Goal: Task Accomplishment & Management: Complete application form

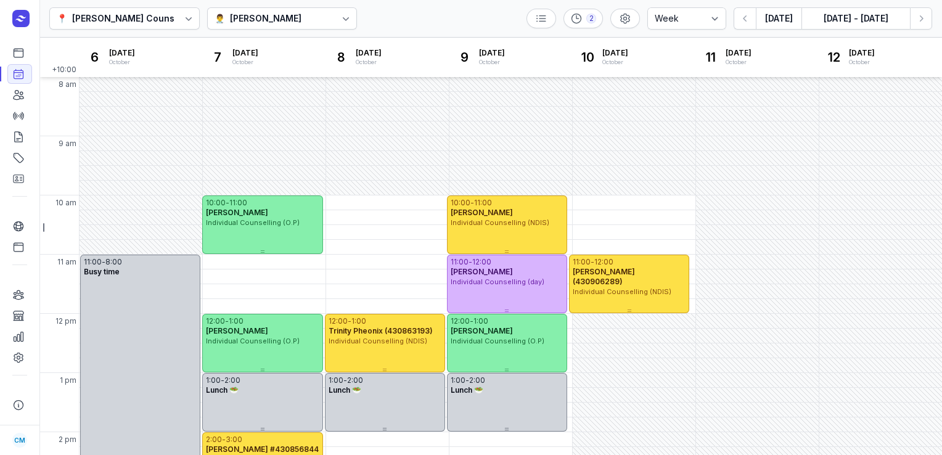
select select "week"
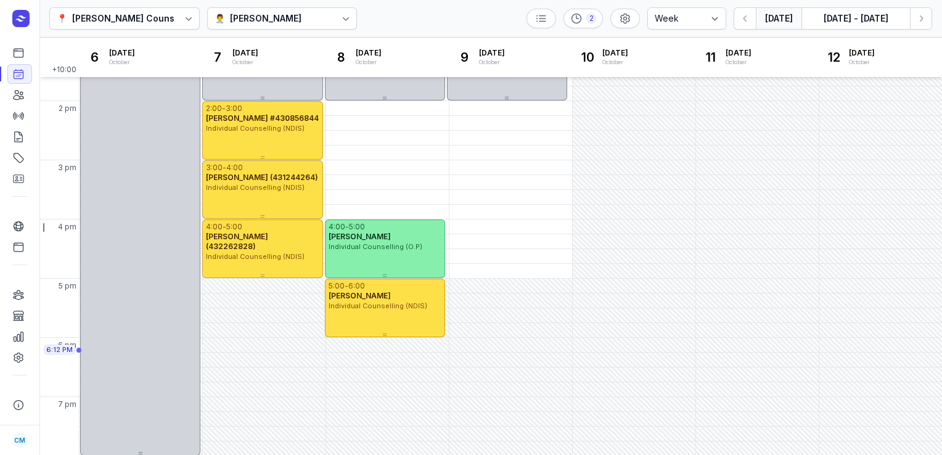
click at [778, 21] on button "[DATE]" at bounding box center [779, 18] width 46 height 22
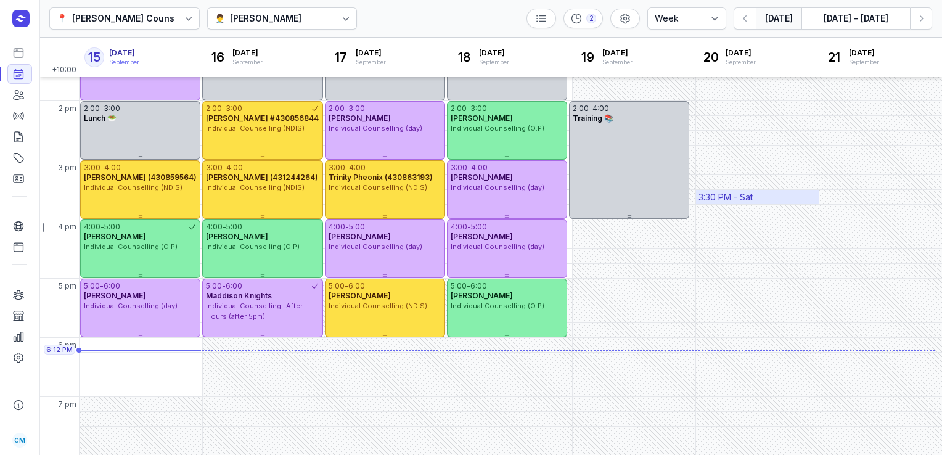
scroll to position [157, 0]
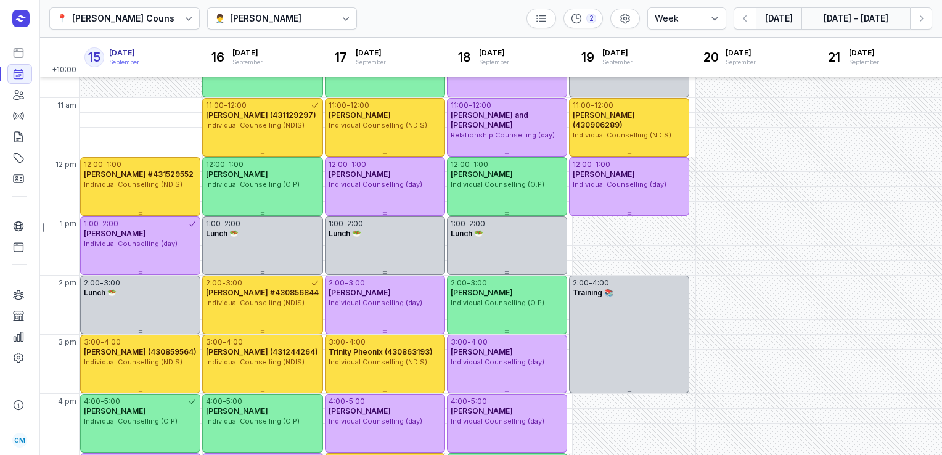
click at [829, 22] on button "[DATE] - [DATE]" at bounding box center [855, 18] width 108 height 22
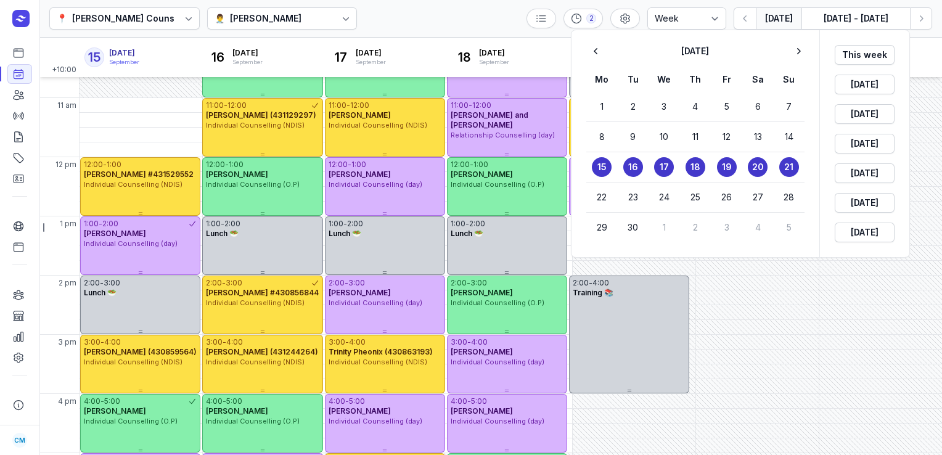
click at [791, 15] on div at bounding box center [471, 227] width 942 height 455
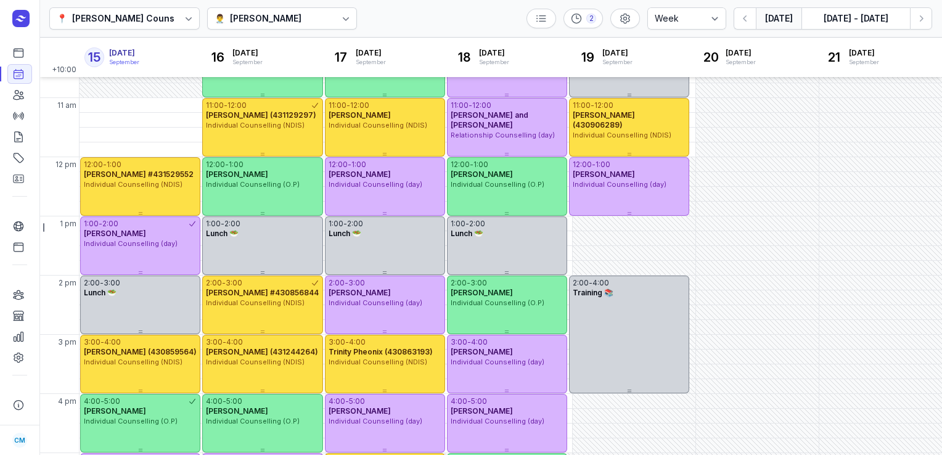
click at [791, 15] on button "[DATE]" at bounding box center [779, 18] width 46 height 22
click at [817, 17] on button "[DATE] - [DATE]" at bounding box center [855, 18] width 108 height 22
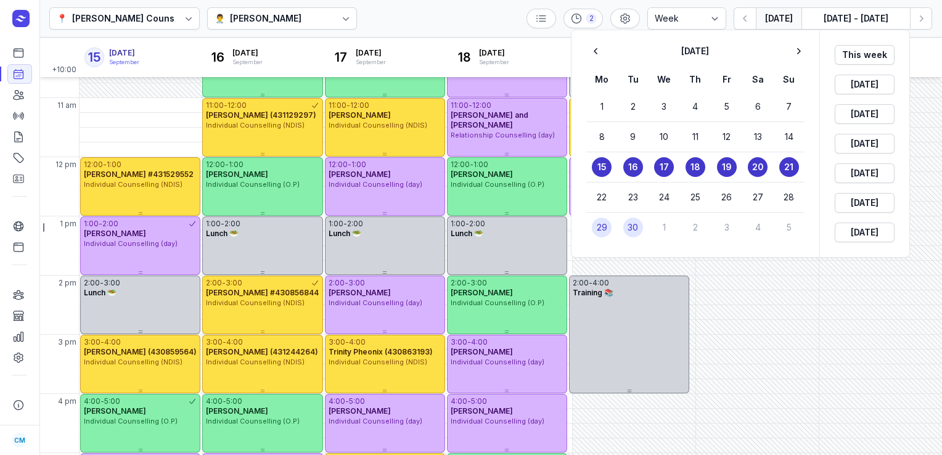
click at [641, 224] on button "30" at bounding box center [633, 228] width 20 height 20
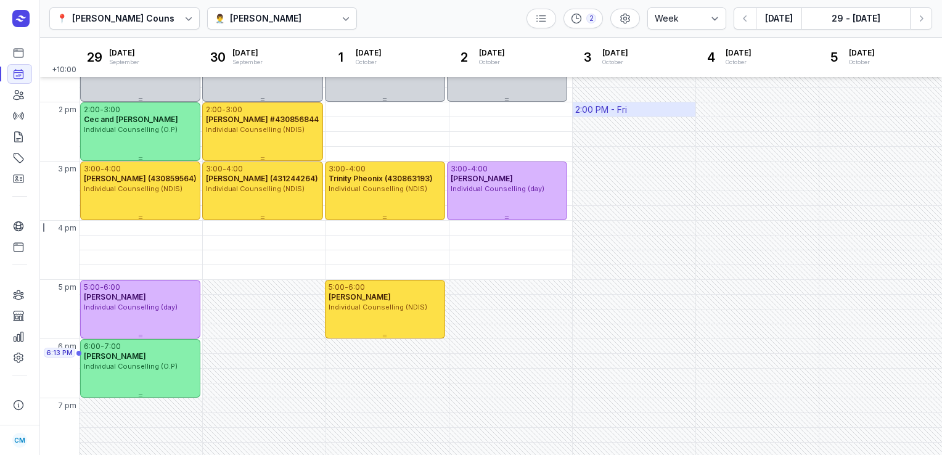
scroll to position [329, 0]
click at [117, 232] on div "4:00 PM - Mon" at bounding box center [112, 228] width 60 height 12
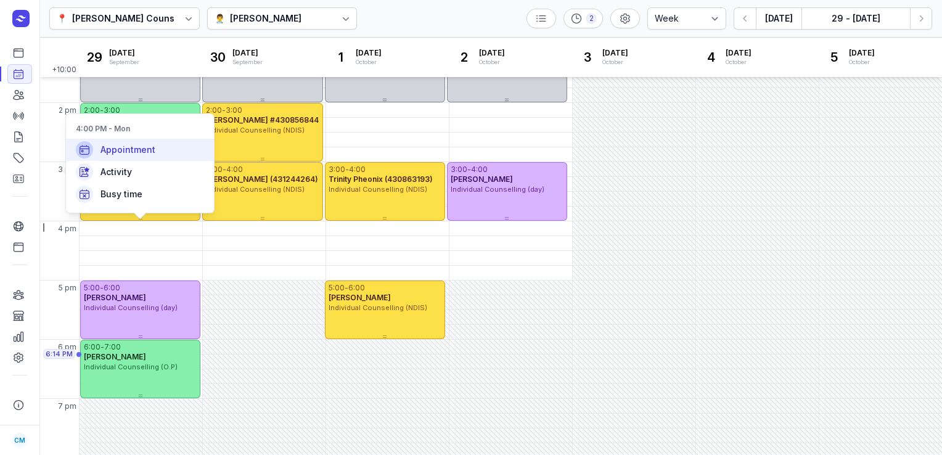
click at [149, 155] on span "Appointment" at bounding box center [127, 150] width 55 height 12
select select
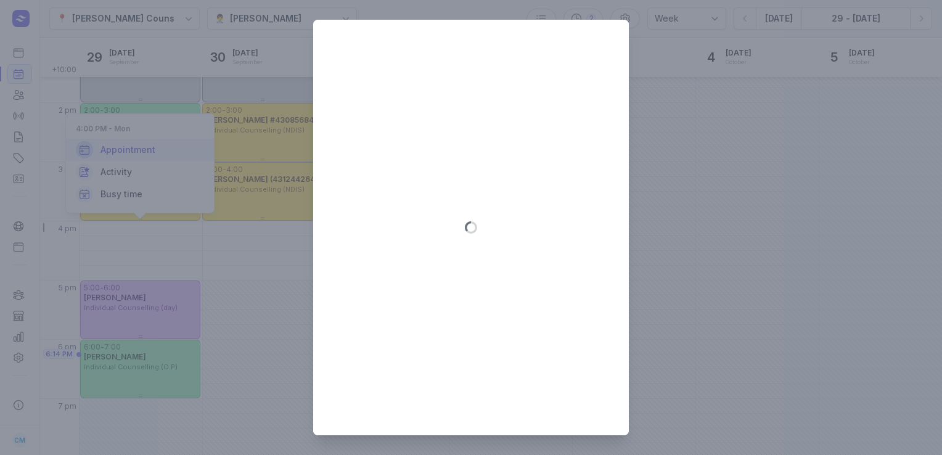
type input "[DATE]"
select select "16:00"
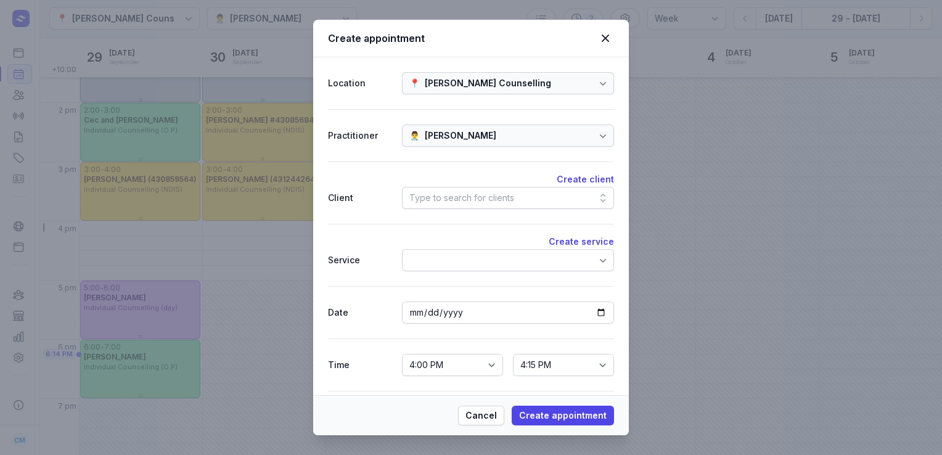
click at [450, 195] on div "Type to search for clients" at bounding box center [461, 197] width 105 height 15
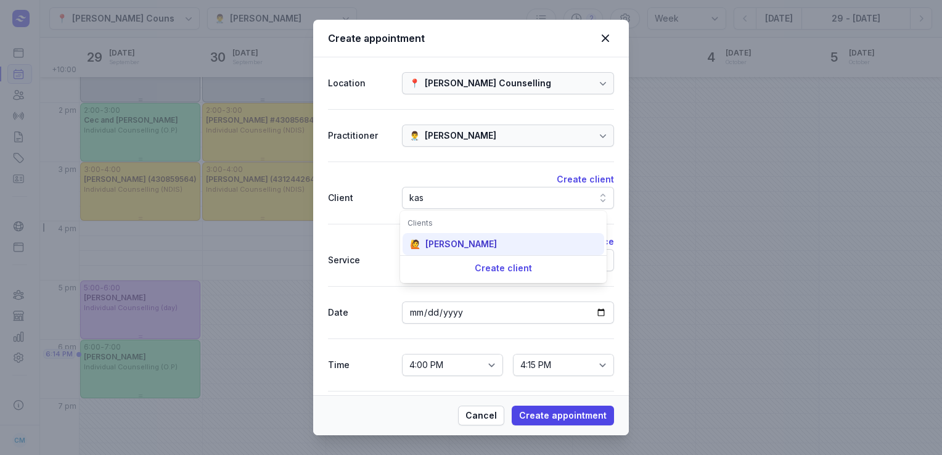
type input "kas"
click at [455, 248] on div "[PERSON_NAME]" at bounding box center [460, 244] width 71 height 12
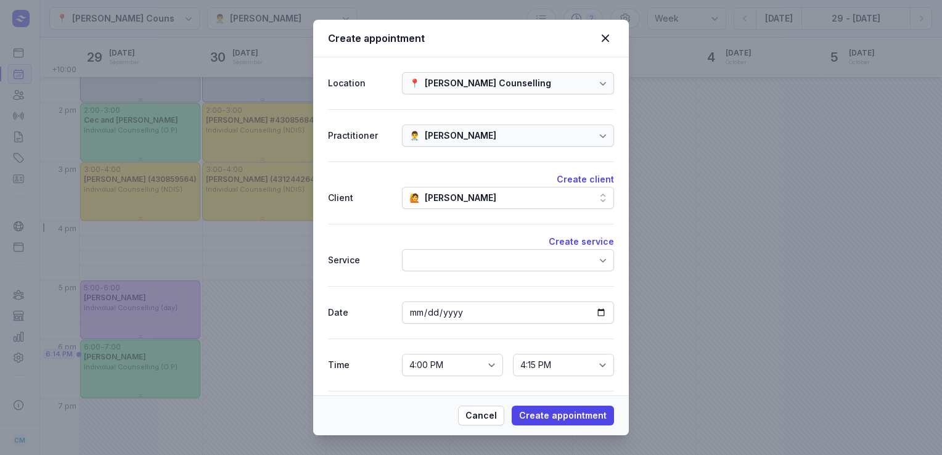
click at [572, 200] on div "🙋️ [PERSON_NAME]" at bounding box center [508, 198] width 212 height 22
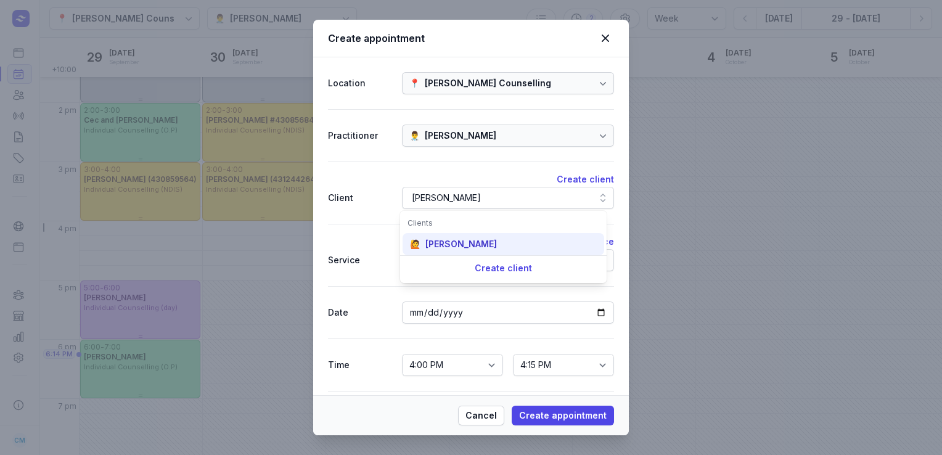
type input "[PERSON_NAME]"
click at [492, 238] on div "[PERSON_NAME]" at bounding box center [460, 244] width 71 height 12
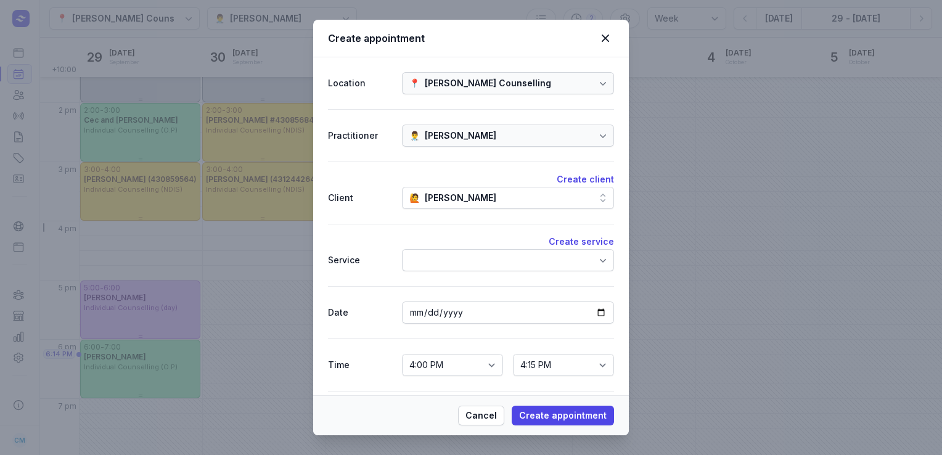
click at [470, 263] on div at bounding box center [508, 260] width 212 height 22
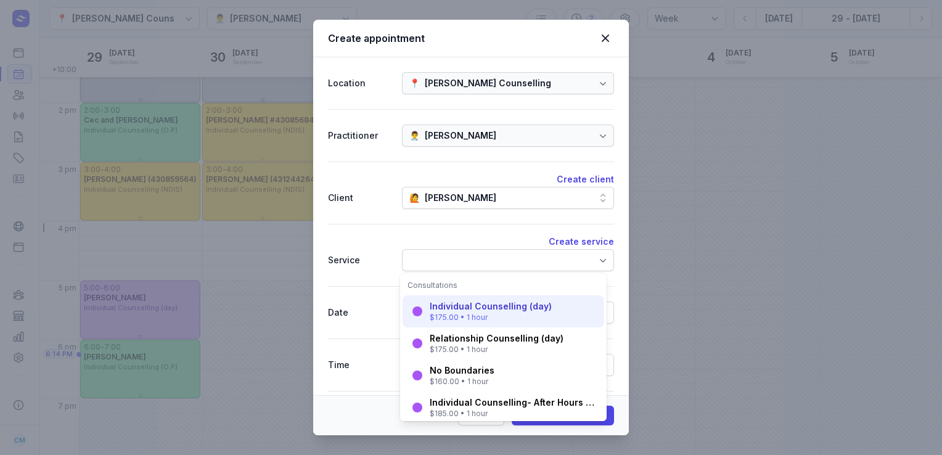
click at [471, 311] on div "Individual Counselling (day)" at bounding box center [491, 306] width 122 height 12
select select "17:00"
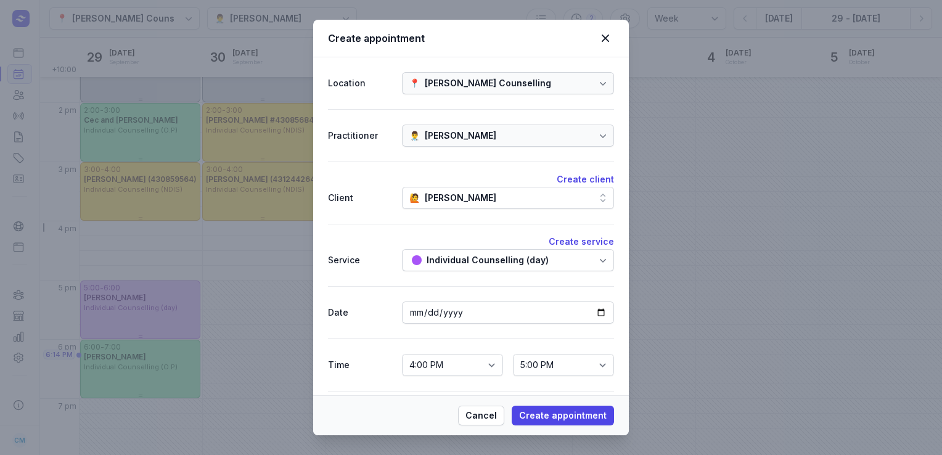
click at [481, 261] on div "Individual Counselling (day)" at bounding box center [488, 260] width 122 height 15
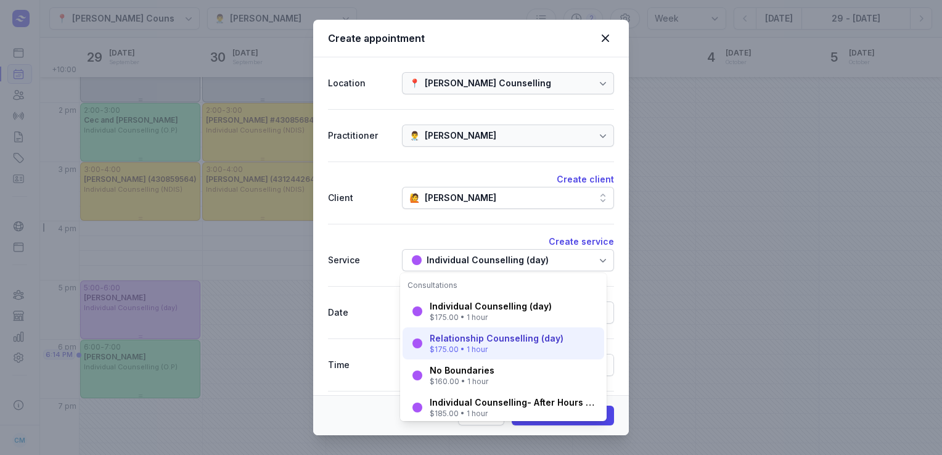
click at [466, 345] on div "$175.00 • 1 hour" at bounding box center [497, 350] width 134 height 10
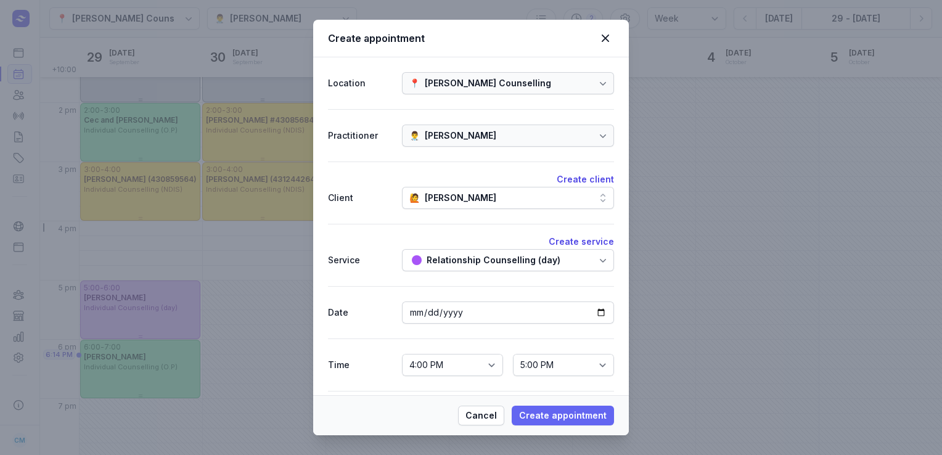
click at [563, 418] on span "Create appointment" at bounding box center [563, 415] width 88 height 15
select select
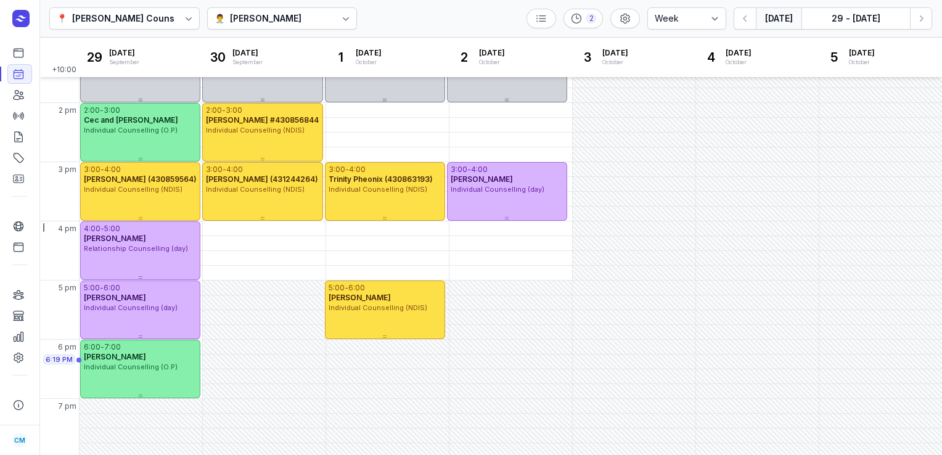
click at [783, 20] on button "[DATE]" at bounding box center [779, 18] width 46 height 22
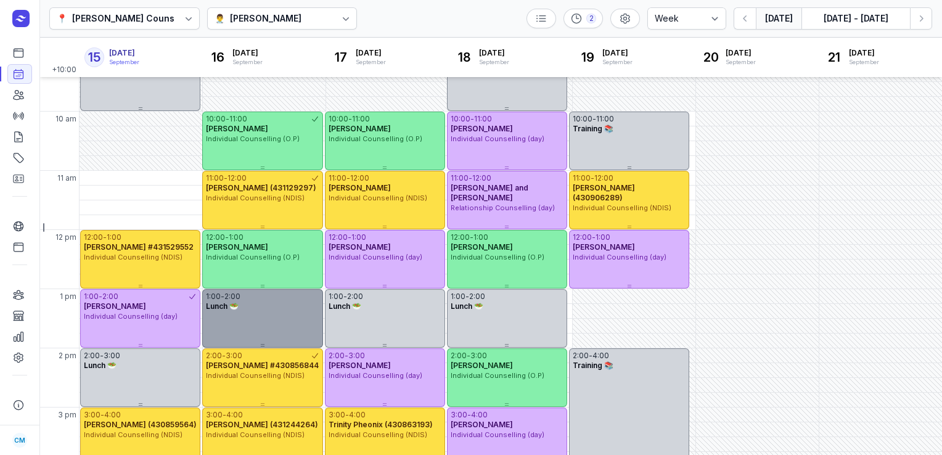
scroll to position [83, 0]
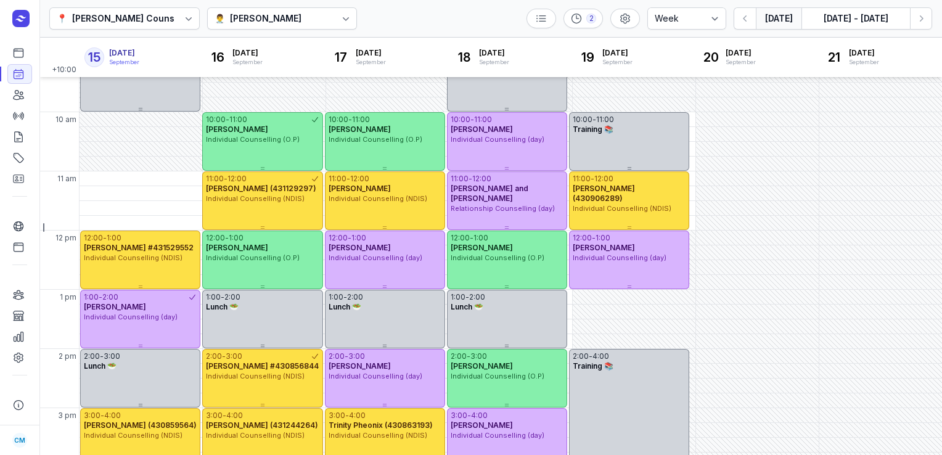
click at [343, 17] on icon at bounding box center [346, 19] width 6 height 4
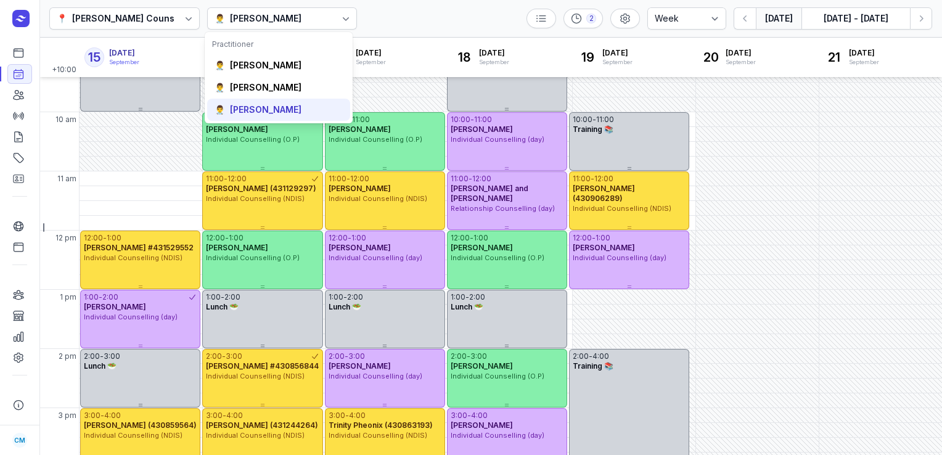
click at [289, 102] on div "👨‍⚕️ [PERSON_NAME]" at bounding box center [278, 110] width 143 height 22
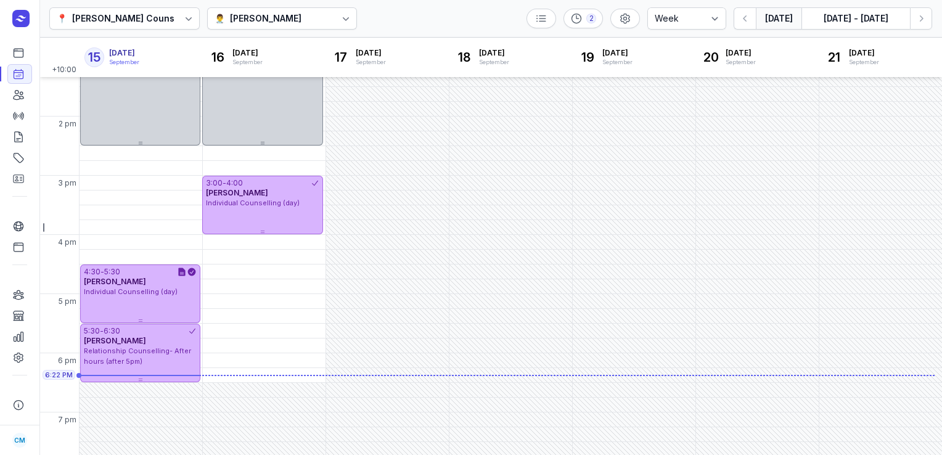
scroll to position [315, 0]
click at [916, 23] on icon "button" at bounding box center [921, 18] width 12 height 12
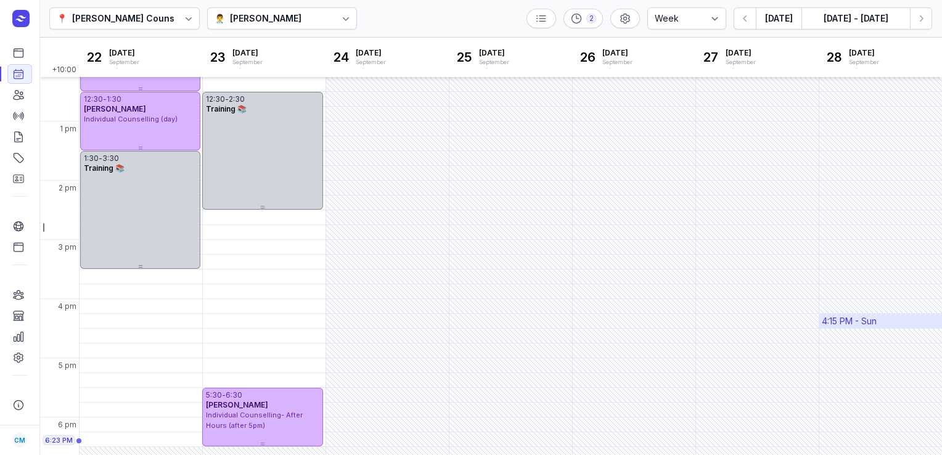
scroll to position [251, 0]
click at [926, 19] on icon "button" at bounding box center [921, 18] width 12 height 12
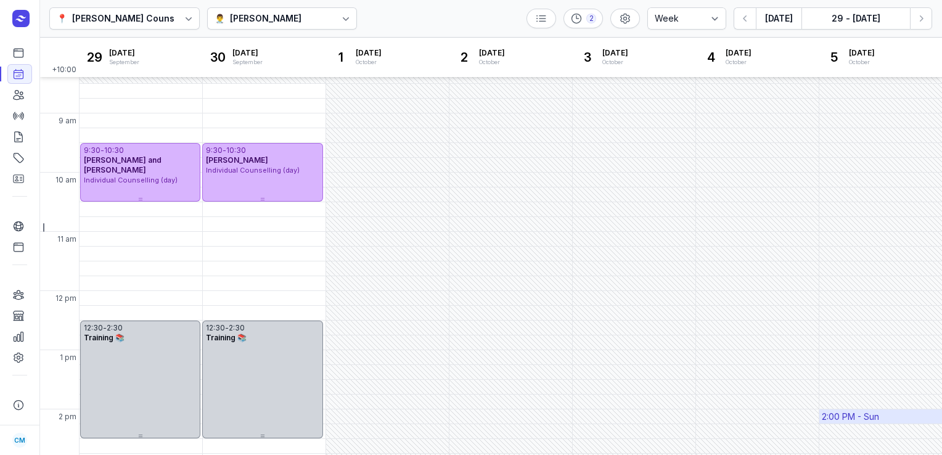
scroll to position [22, 0]
click at [775, 18] on button "[DATE]" at bounding box center [779, 18] width 46 height 22
